Goal: Task Accomplishment & Management: Manage account settings

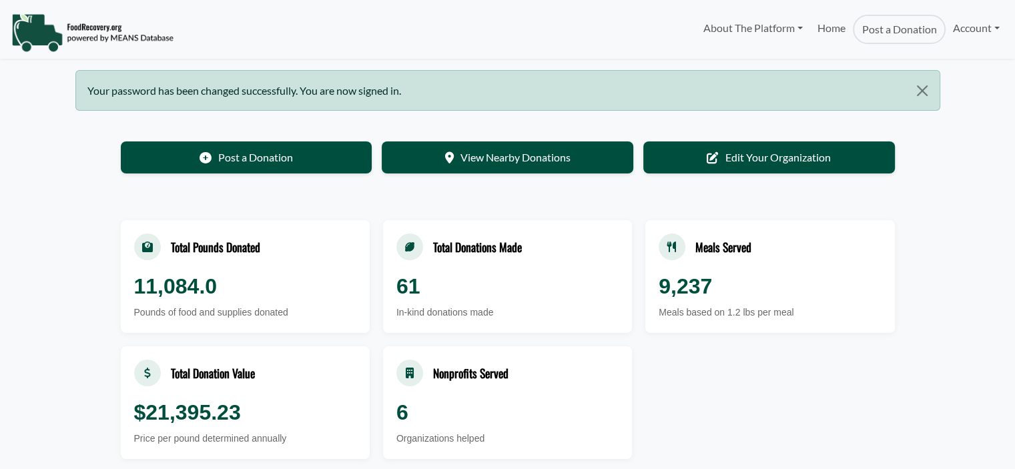
select select "Language Translate Widget"
click at [970, 29] on link "Account" at bounding box center [976, 28] width 61 height 27
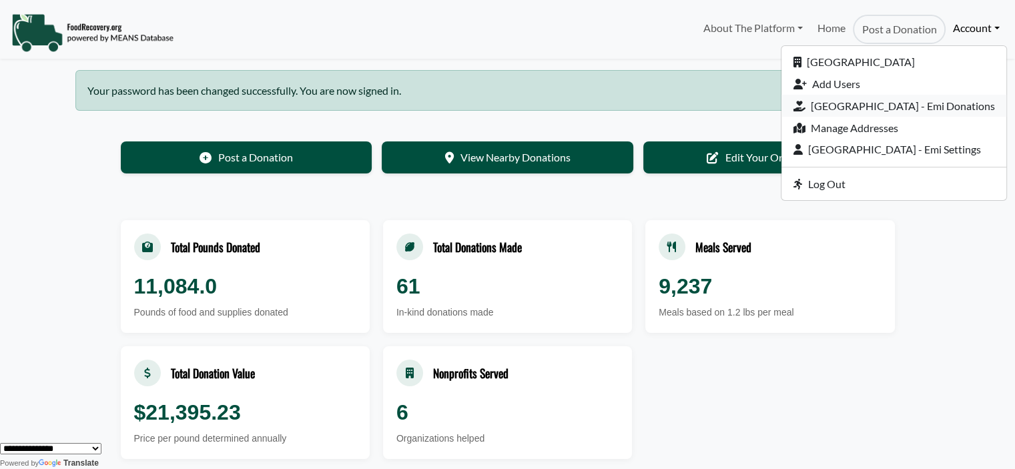
click at [833, 111] on link "[GEOGRAPHIC_DATA] - Emi Donations" at bounding box center [893, 106] width 225 height 22
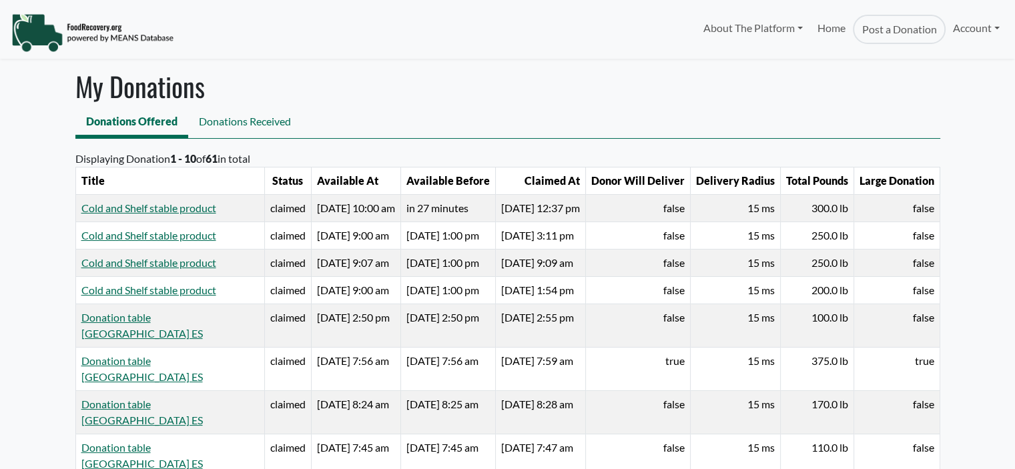
select select "Language Translate Widget"
click at [976, 31] on link "Account" at bounding box center [976, 28] width 61 height 27
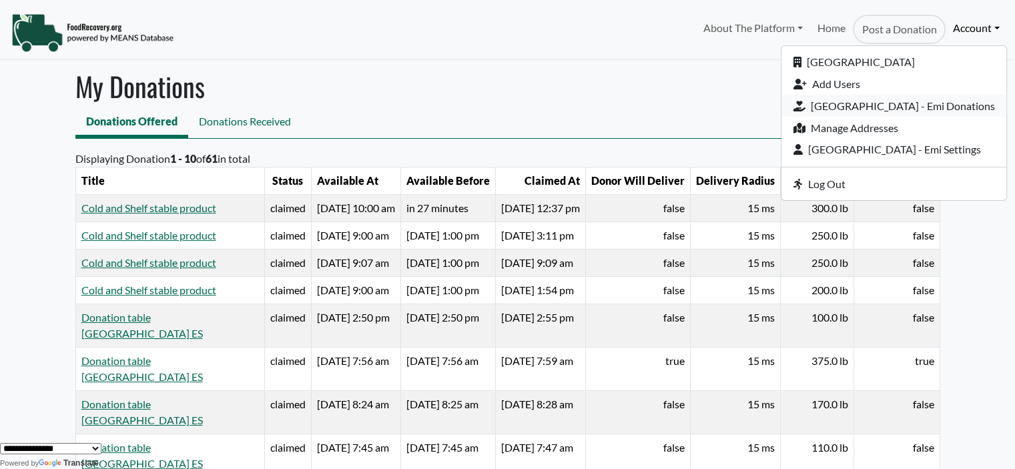
click at [827, 105] on link "[GEOGRAPHIC_DATA] - Emi Donations" at bounding box center [893, 106] width 225 height 22
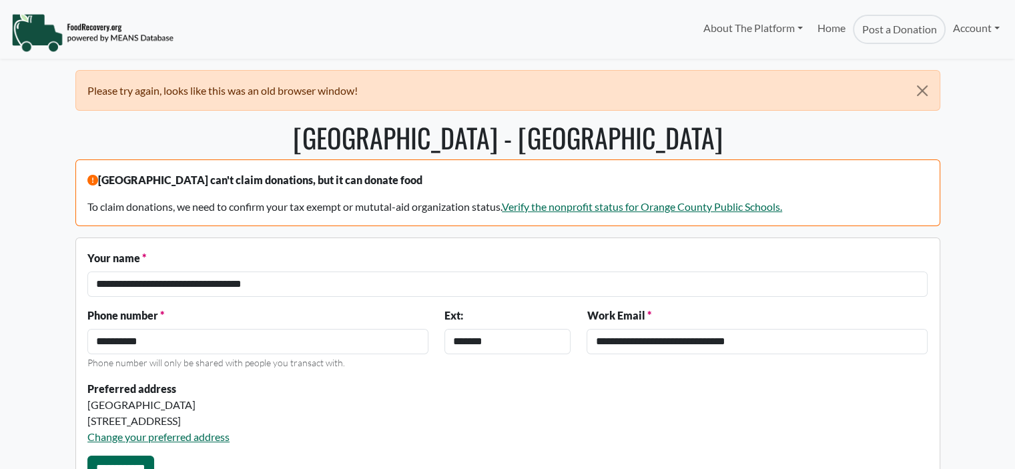
select select "Language Translate Widget"
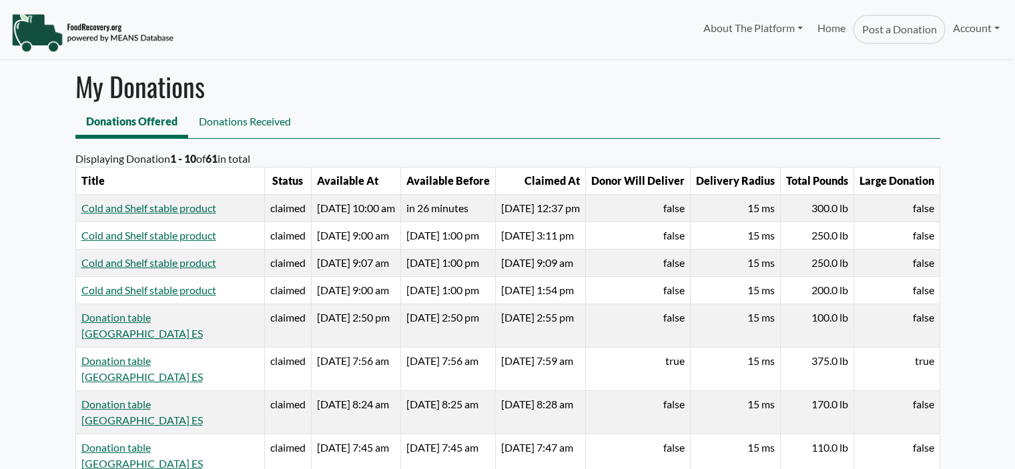
select select "Language Translate Widget"
click at [961, 27] on link "Account" at bounding box center [976, 28] width 61 height 27
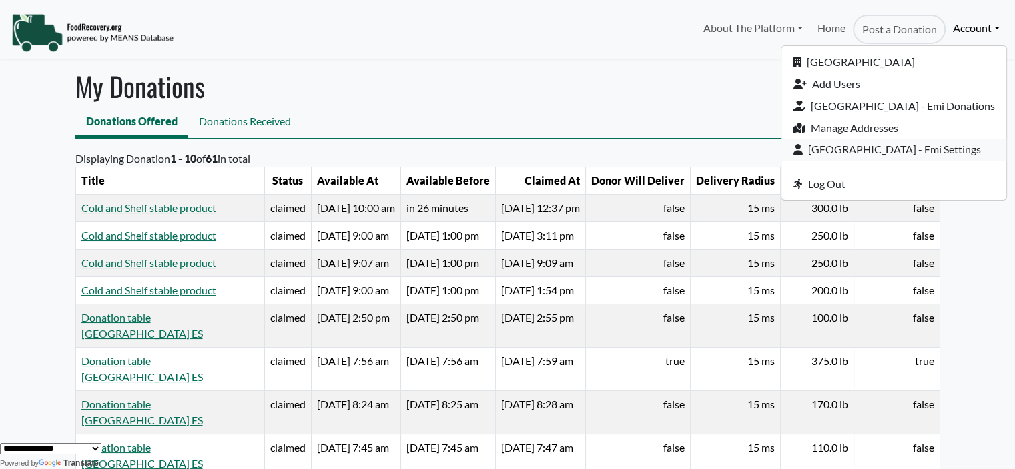
click at [937, 145] on link "[GEOGRAPHIC_DATA] - Emi Settings" at bounding box center [893, 150] width 225 height 22
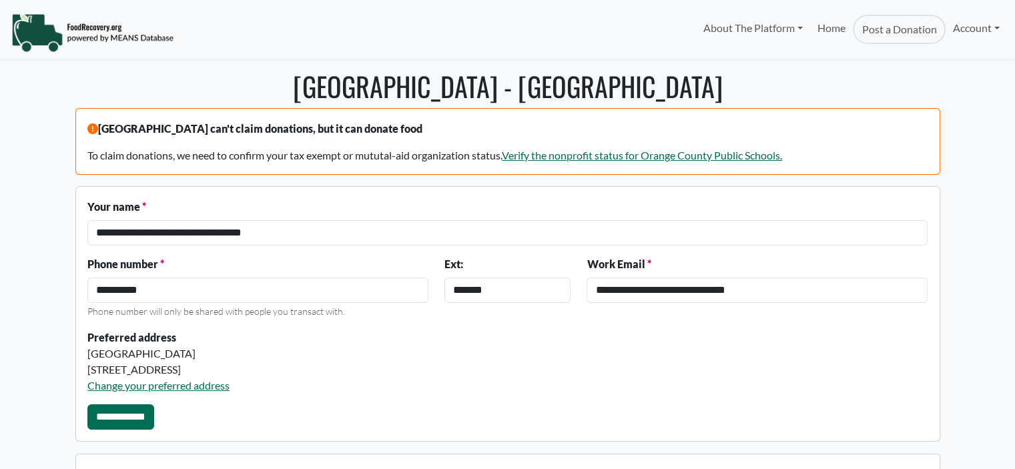
select select "Language Translate Widget"
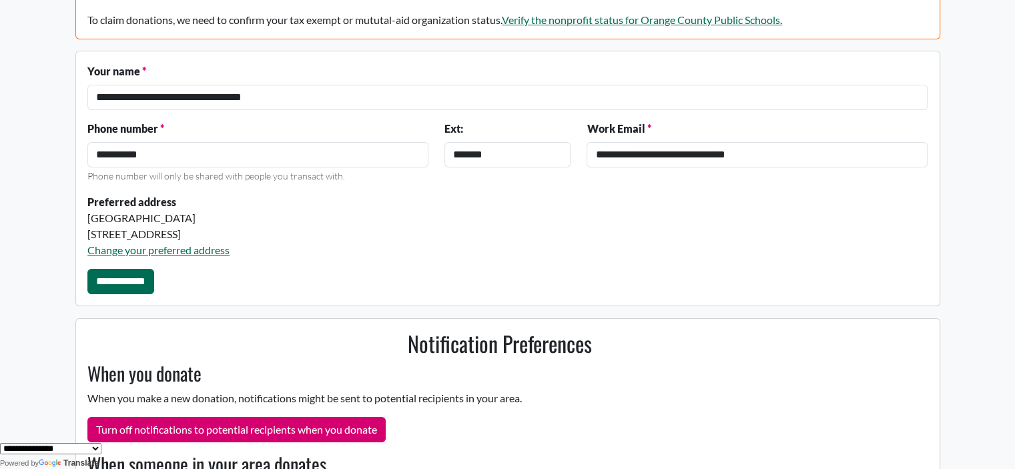
scroll to position [174, 0]
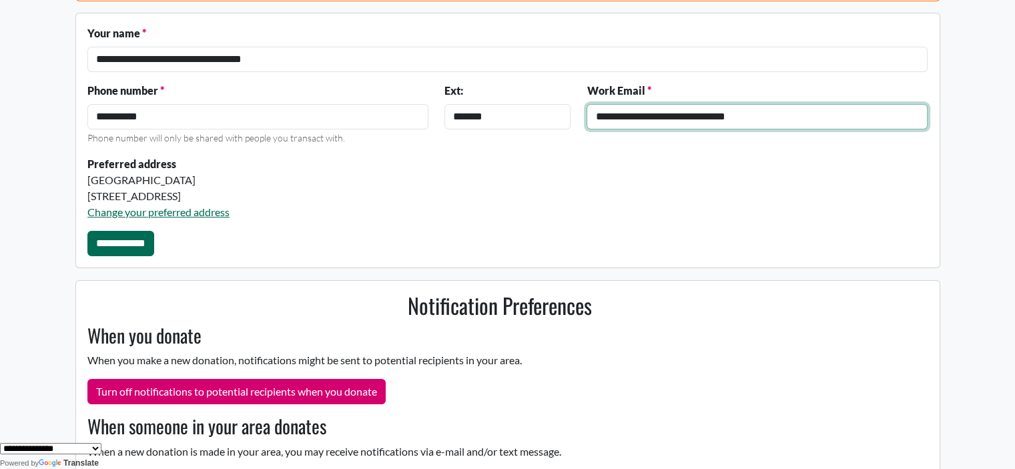
drag, startPoint x: 800, startPoint y: 109, endPoint x: 430, endPoint y: 106, distance: 369.7
click at [433, 107] on div "**********" at bounding box center [507, 119] width 856 height 73
paste input "text"
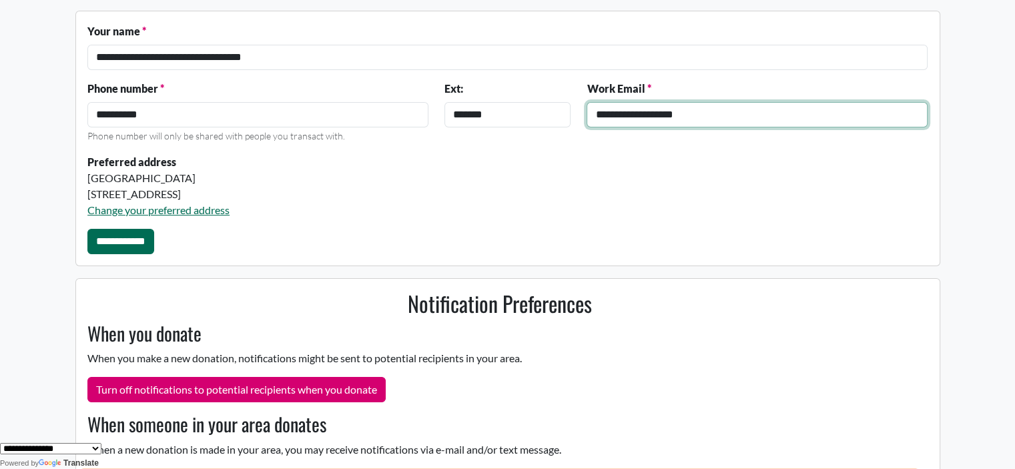
scroll to position [181, 0]
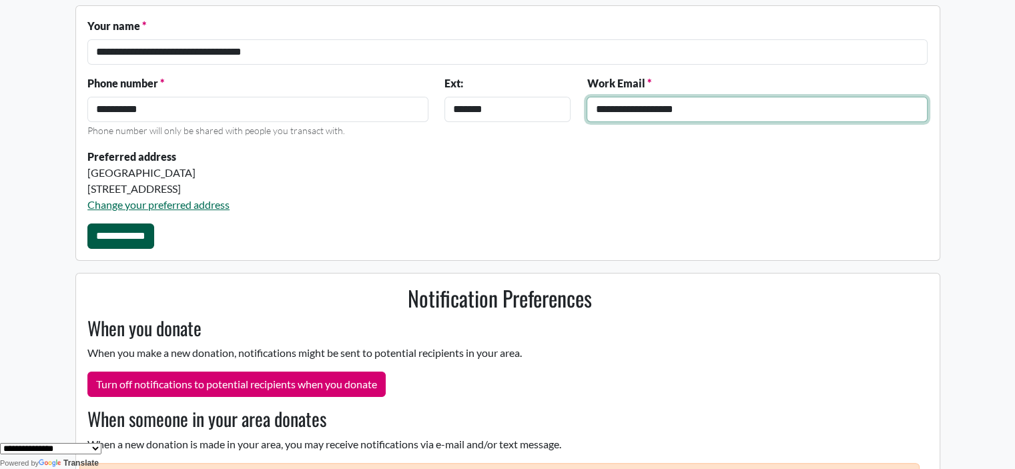
type input "**********"
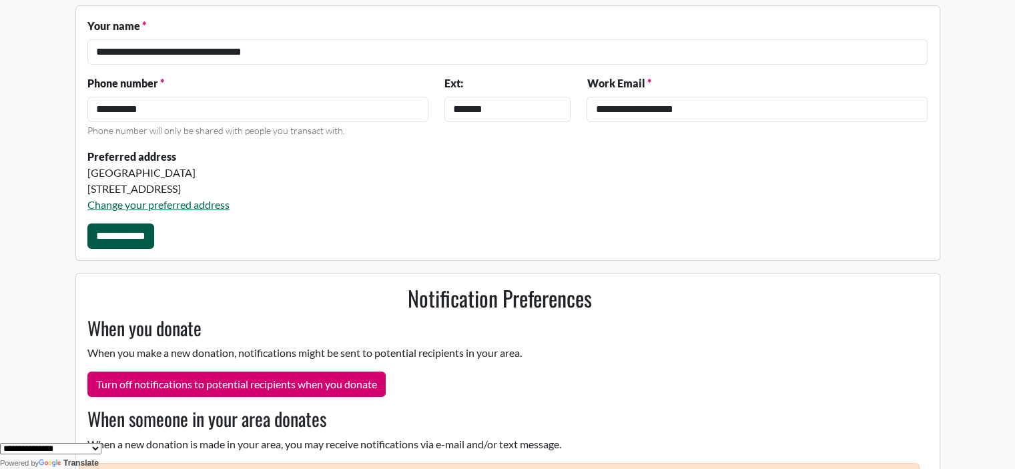
click at [151, 238] on input "**********" at bounding box center [120, 236] width 67 height 25
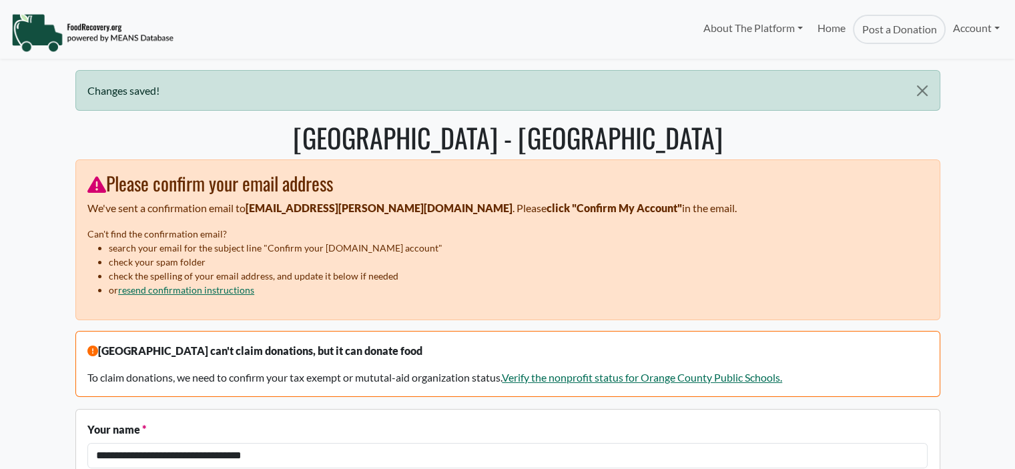
select select "Language Translate Widget"
click at [978, 21] on link "Account" at bounding box center [976, 28] width 61 height 27
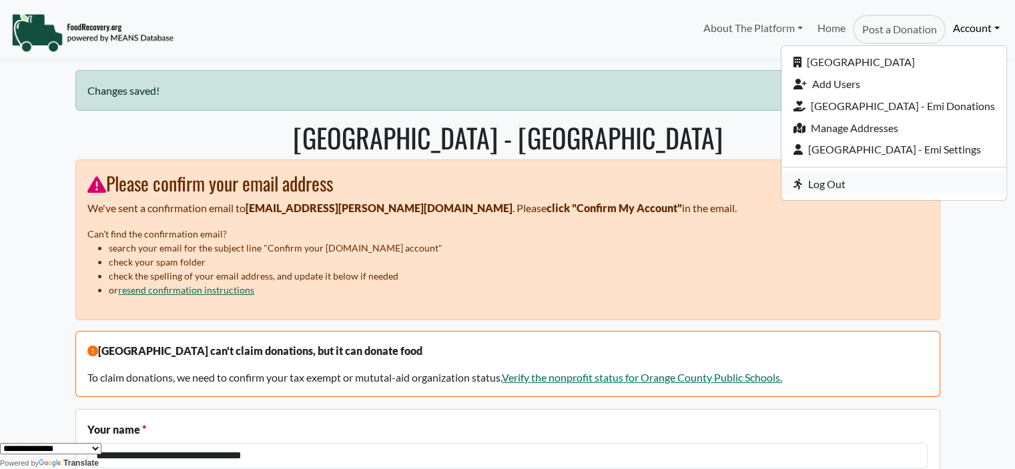
click at [828, 192] on link "Log Out" at bounding box center [893, 184] width 225 height 22
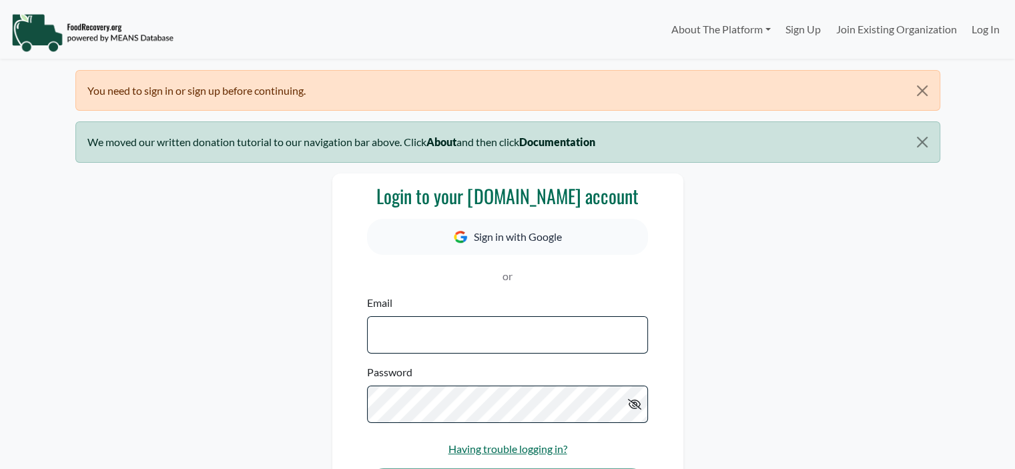
select select "Language Translate Widget"
